Goal: Task Accomplishment & Management: Manage account settings

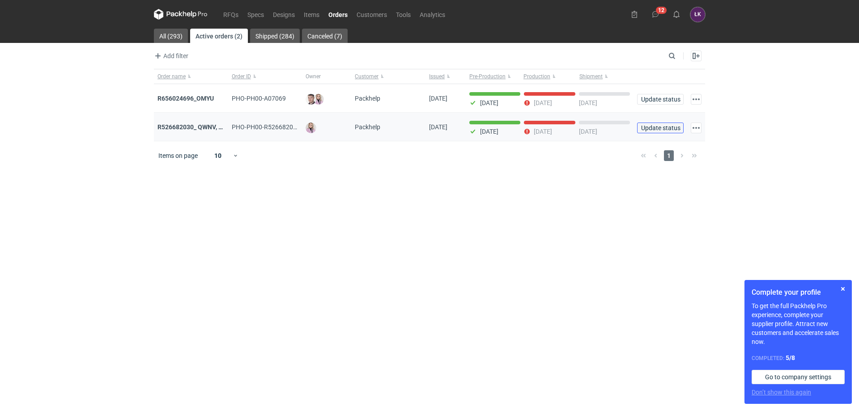
click at [668, 128] on span "Update status" at bounding box center [660, 128] width 38 height 6
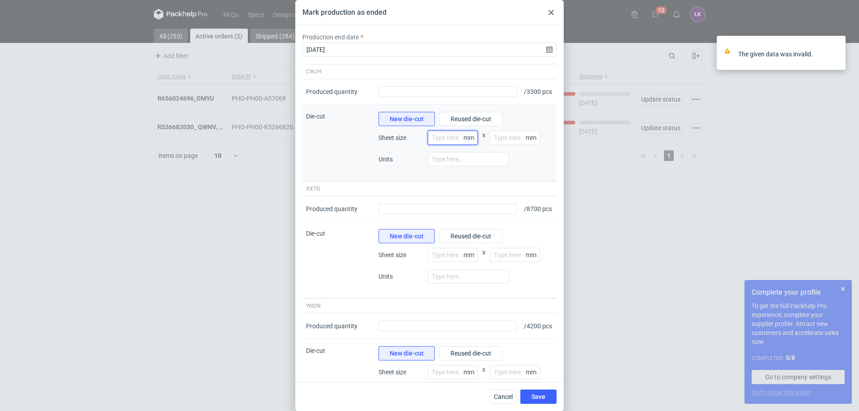
click at [449, 145] on input "number" at bounding box center [453, 138] width 50 height 14
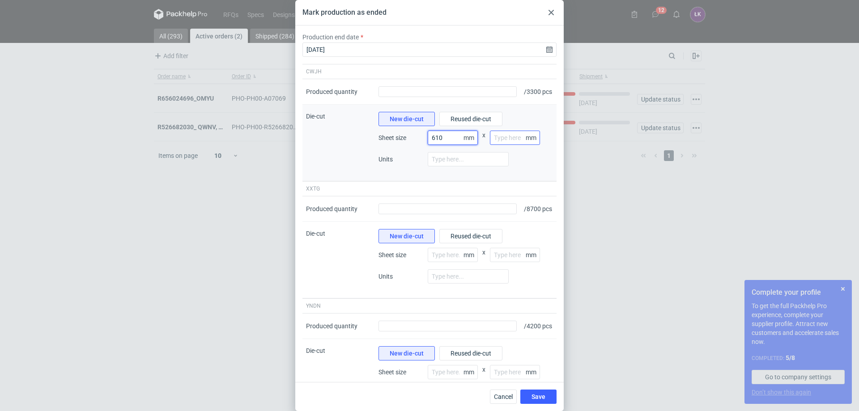
type input "610"
click at [503, 145] on input "number" at bounding box center [515, 138] width 50 height 14
type input "860"
click at [439, 166] on input "number" at bounding box center [468, 159] width 81 height 14
type input "8"
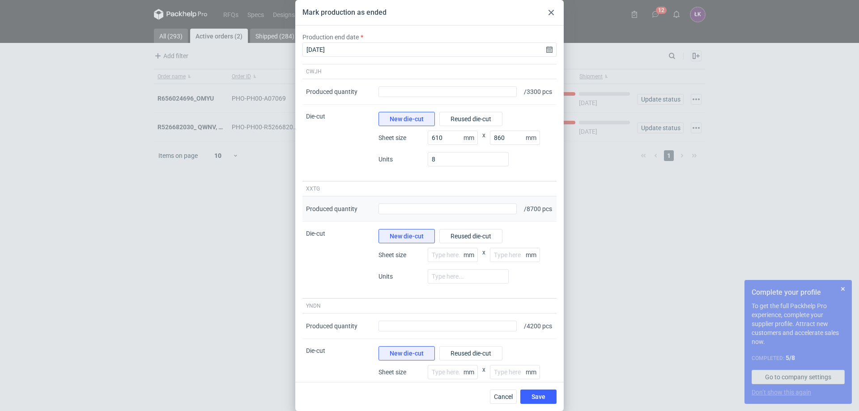
click at [445, 222] on div "Produced quantity" at bounding box center [447, 209] width 145 height 26
click at [438, 214] on input "Produced quantity" at bounding box center [447, 209] width 138 height 11
click at [441, 145] on input "number" at bounding box center [453, 138] width 50 height 14
type input "610"
type input "860"
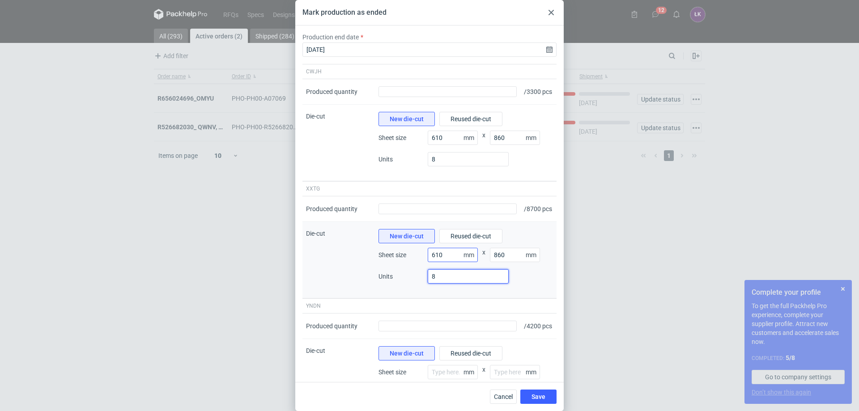
type input "8"
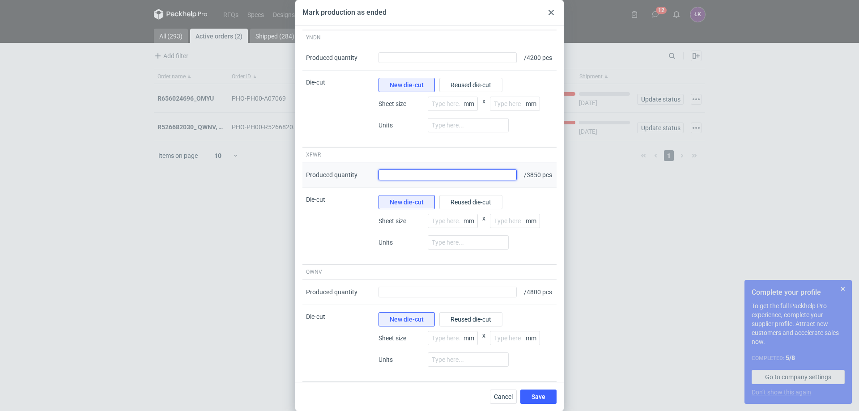
click at [455, 180] on input "Produced quantity" at bounding box center [447, 175] width 138 height 11
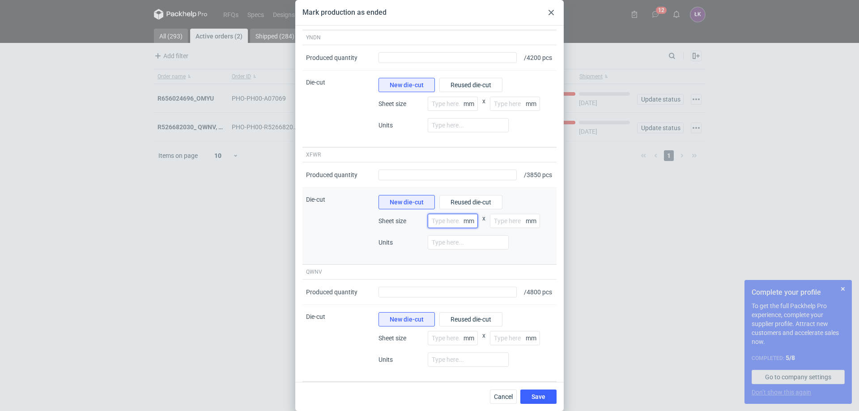
type input "610"
type input "860"
type input "8"
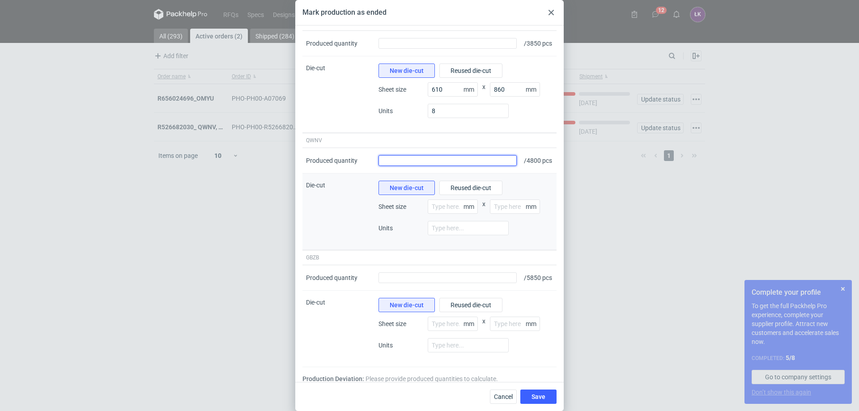
scroll to position [403, 0]
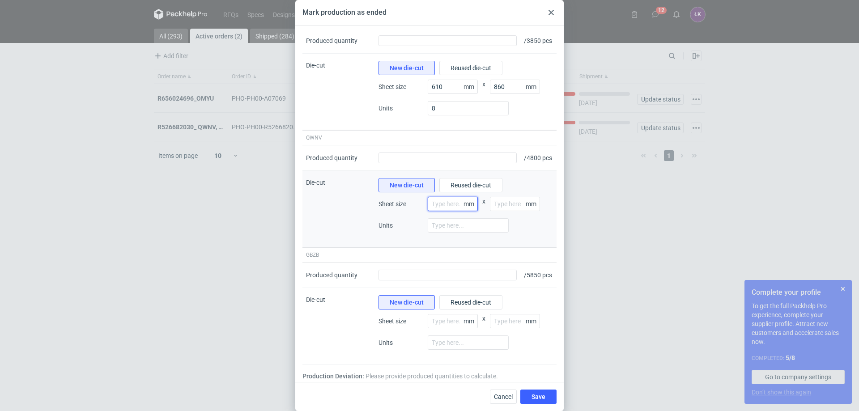
type input "610"
type input "860"
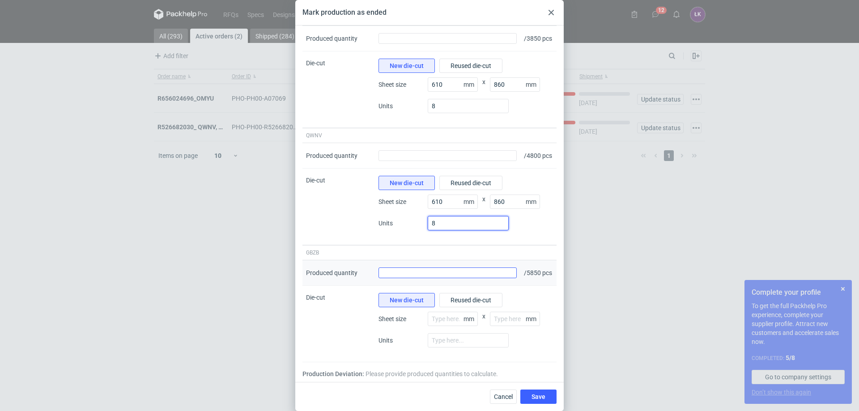
scroll to position [448, 0]
type input "8"
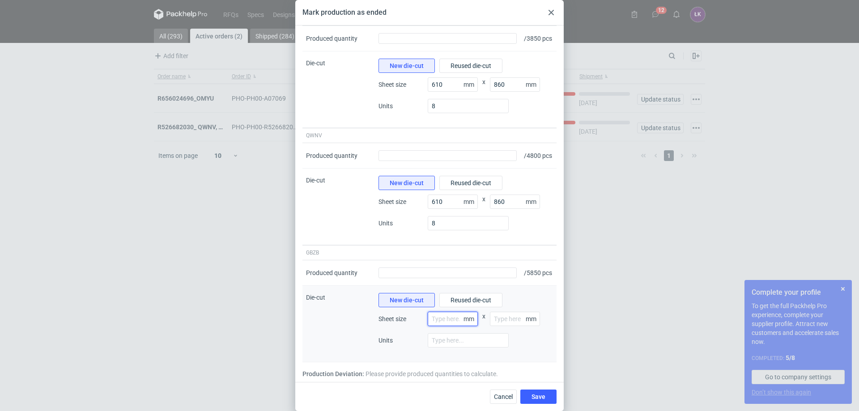
type input "610"
type input "860"
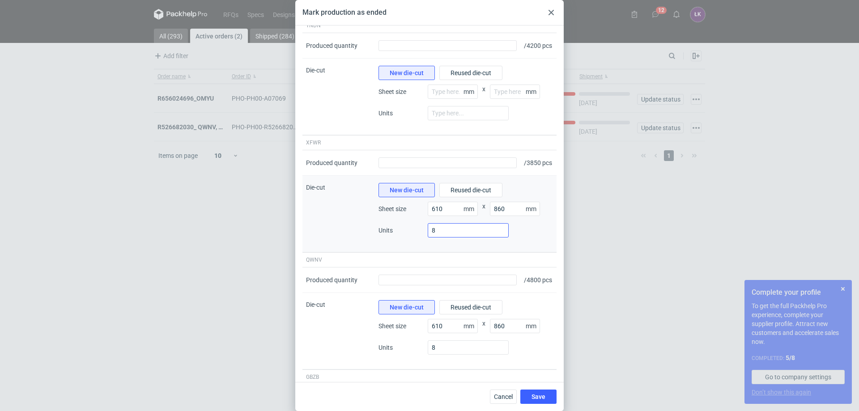
scroll to position [269, 0]
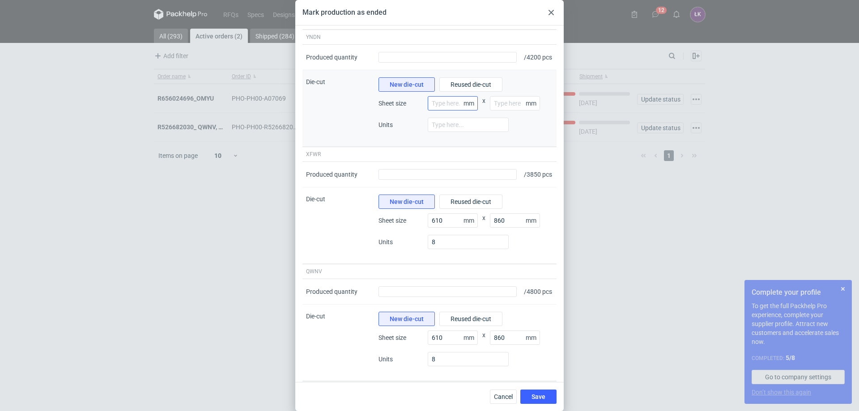
type input "8"
type input "610"
type input "860"
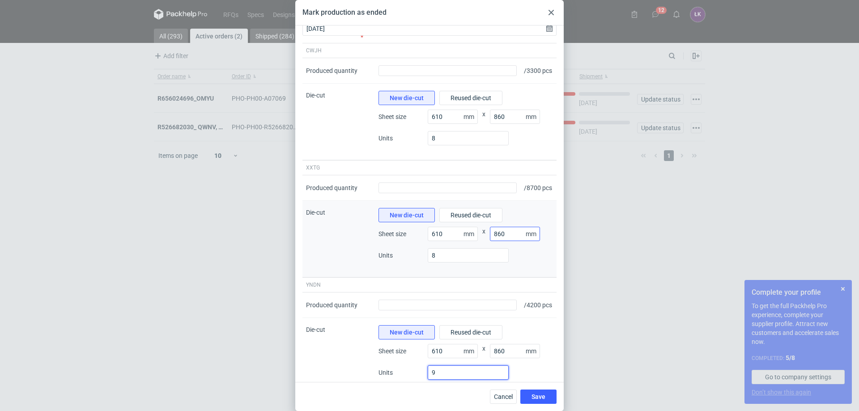
scroll to position [0, 0]
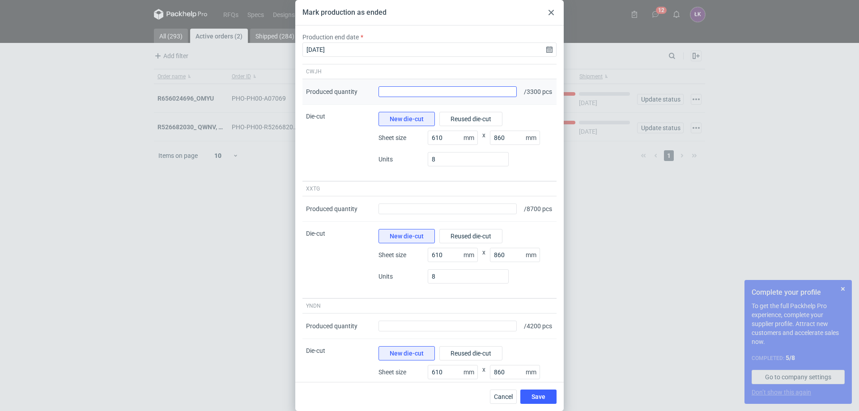
type input "9"
click at [388, 92] on input "Produced quantity" at bounding box center [447, 91] width 138 height 11
type input "3465"
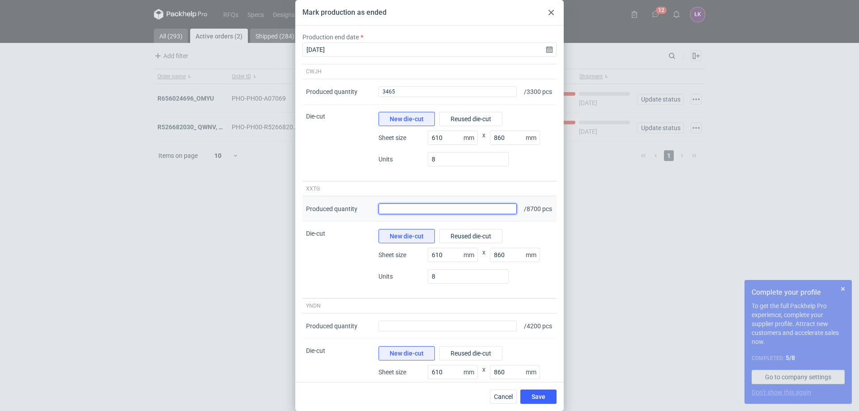
click at [409, 214] on input "Produced quantity" at bounding box center [447, 209] width 138 height 11
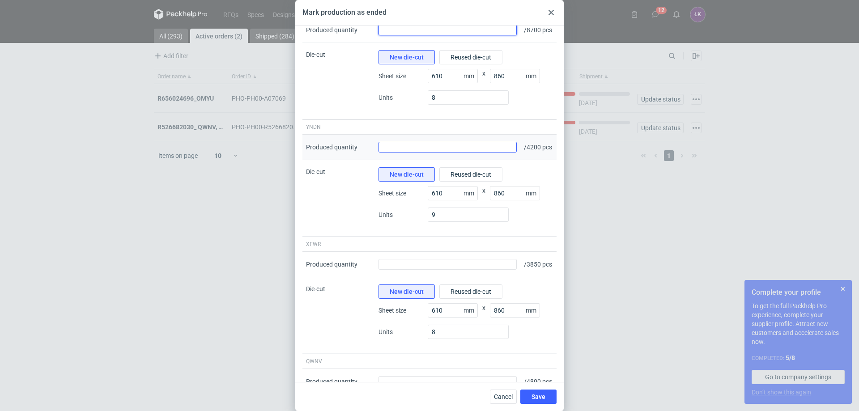
scroll to position [224, 0]
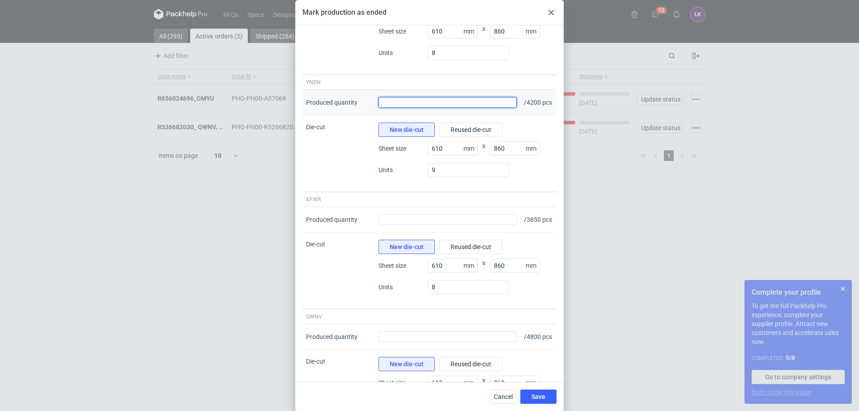
click at [413, 108] on input "Produced quantity" at bounding box center [447, 102] width 138 height 11
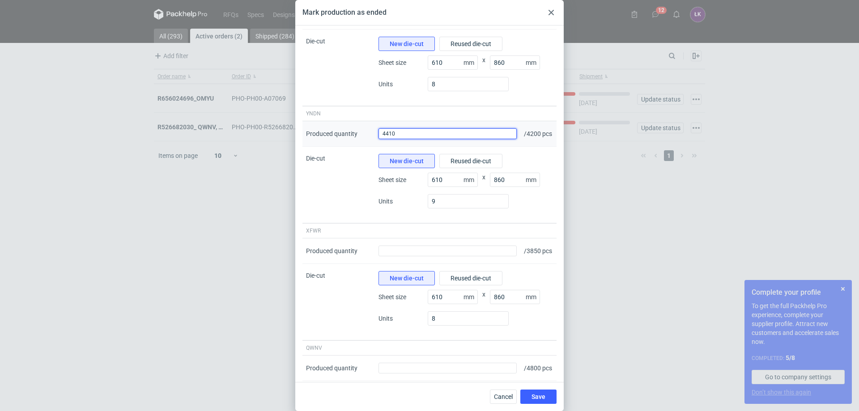
scroll to position [224, 0]
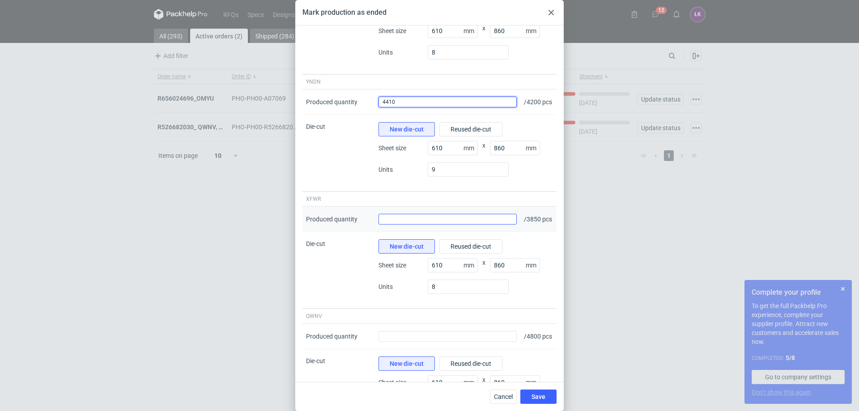
type input "4410"
click at [411, 225] on input "Produced quantity" at bounding box center [447, 219] width 138 height 11
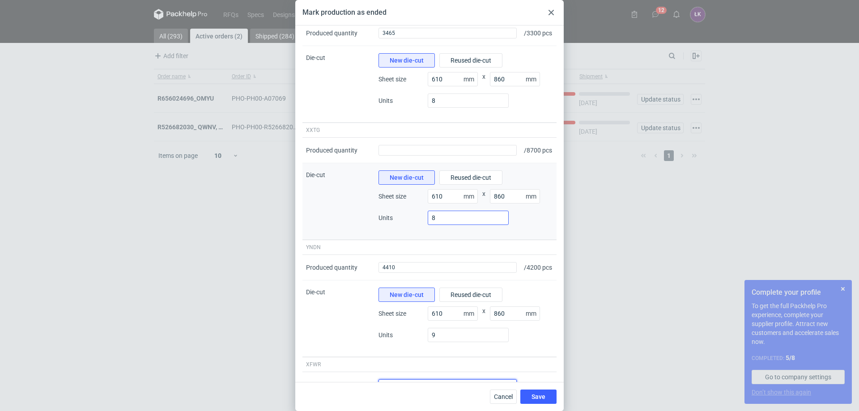
scroll to position [45, 0]
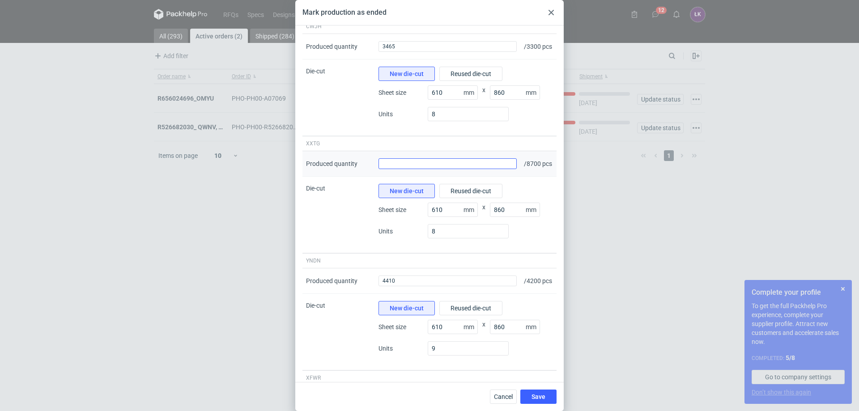
type input "4043"
click at [445, 169] on input "Produced quantity" at bounding box center [447, 163] width 138 height 11
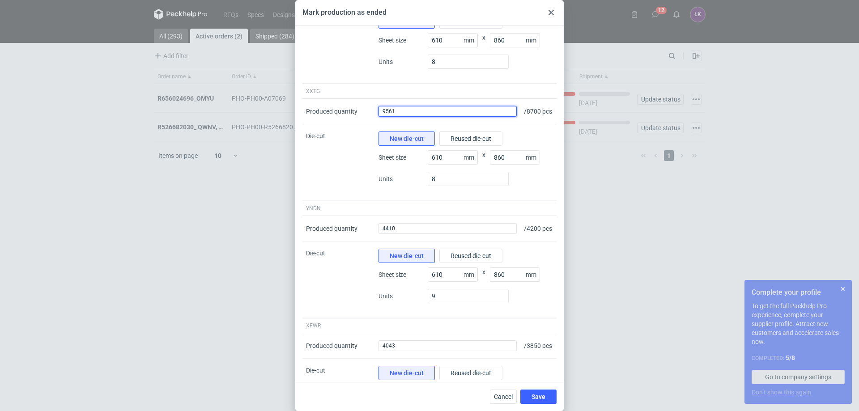
scroll to position [268, 0]
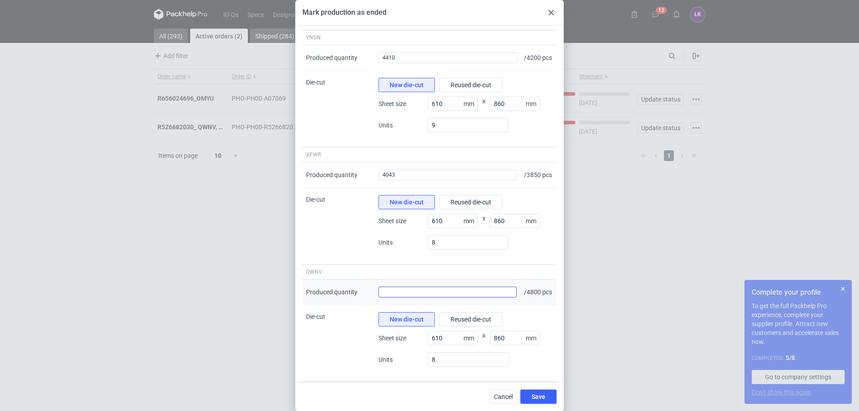
type input "9561"
click at [417, 298] on input "Produced quantity" at bounding box center [447, 292] width 138 height 11
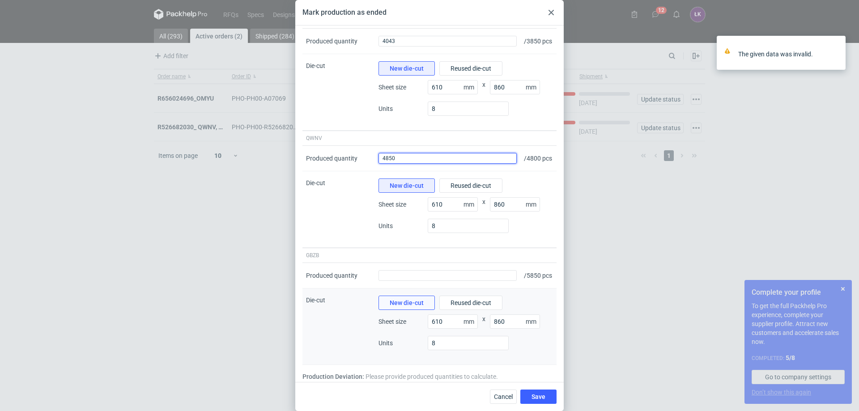
scroll to position [403, 0]
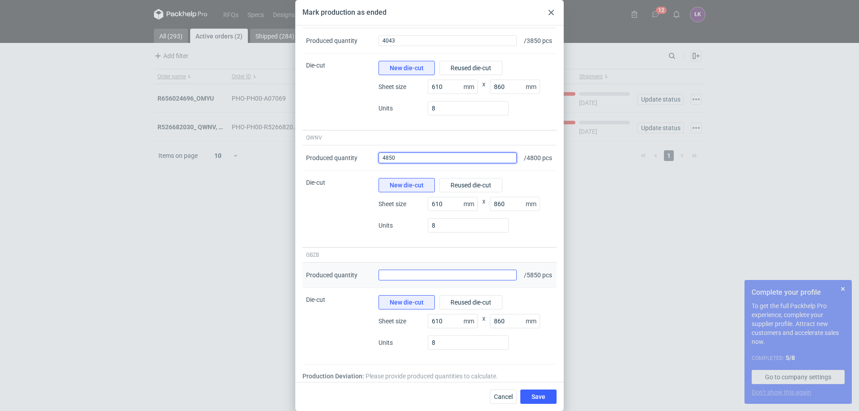
type input "4850"
click at [453, 281] on input "Produced quantity" at bounding box center [447, 275] width 138 height 11
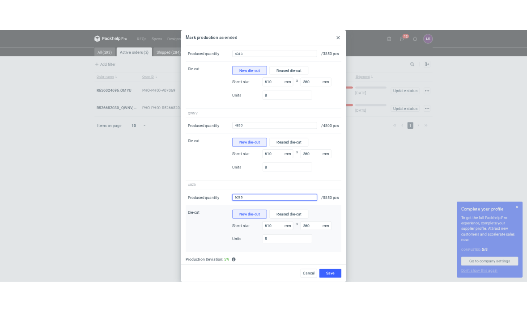
scroll to position [448, 0]
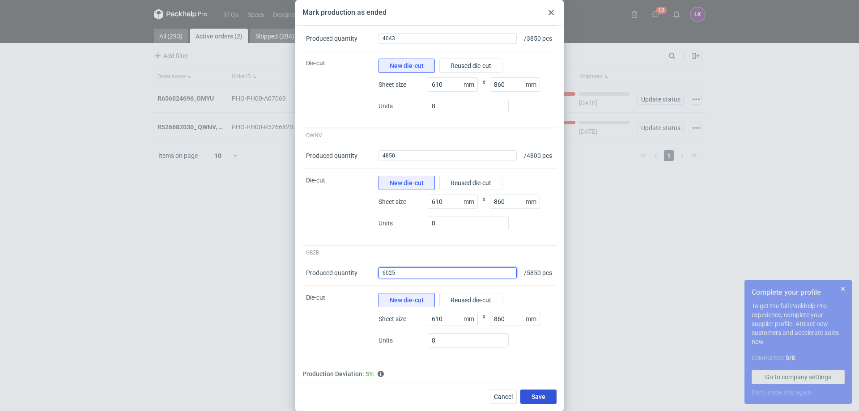
type input "6025"
click at [541, 397] on span "Save" at bounding box center [538, 397] width 14 height 6
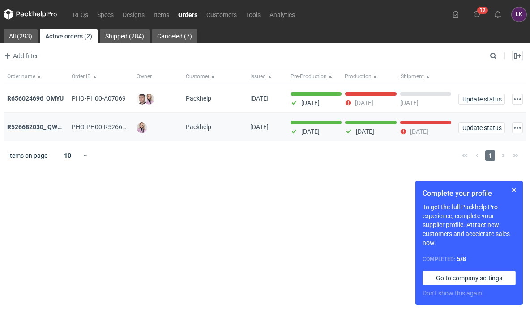
click at [44, 129] on strong "R526682030_ QWNV, XFWR, YNDN, XXTG, GBZB, CWJH" at bounding box center [85, 126] width 156 height 7
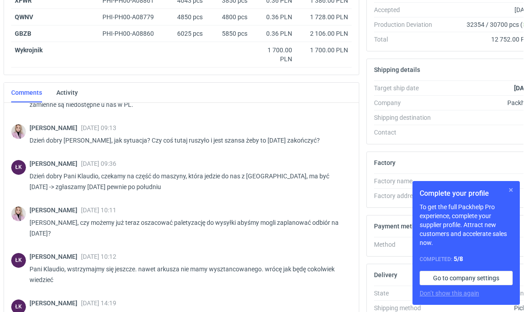
scroll to position [232, 0]
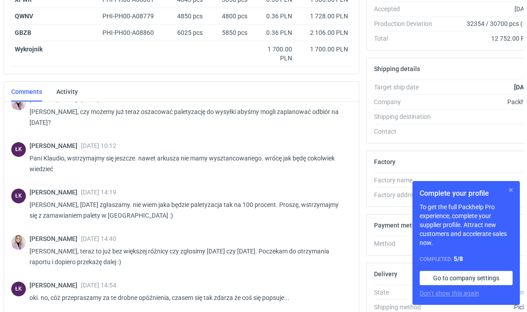
click at [510, 187] on button "button" at bounding box center [511, 190] width 11 height 11
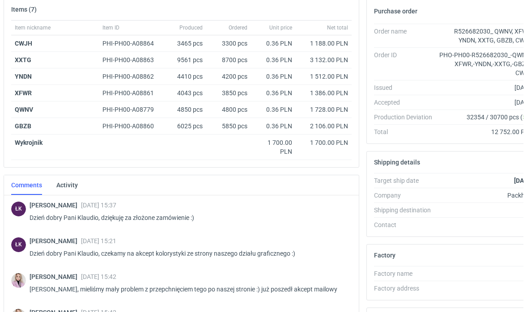
scroll to position [9, 0]
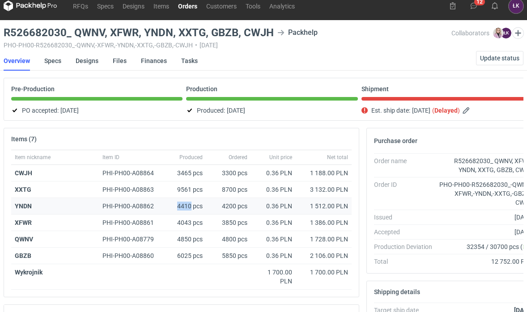
drag, startPoint x: 178, startPoint y: 208, endPoint x: 190, endPoint y: 208, distance: 12.5
click at [190, 208] on div "4410 pcs" at bounding box center [186, 206] width 40 height 17
copy div "4410"
